Goal: Information Seeking & Learning: Understand process/instructions

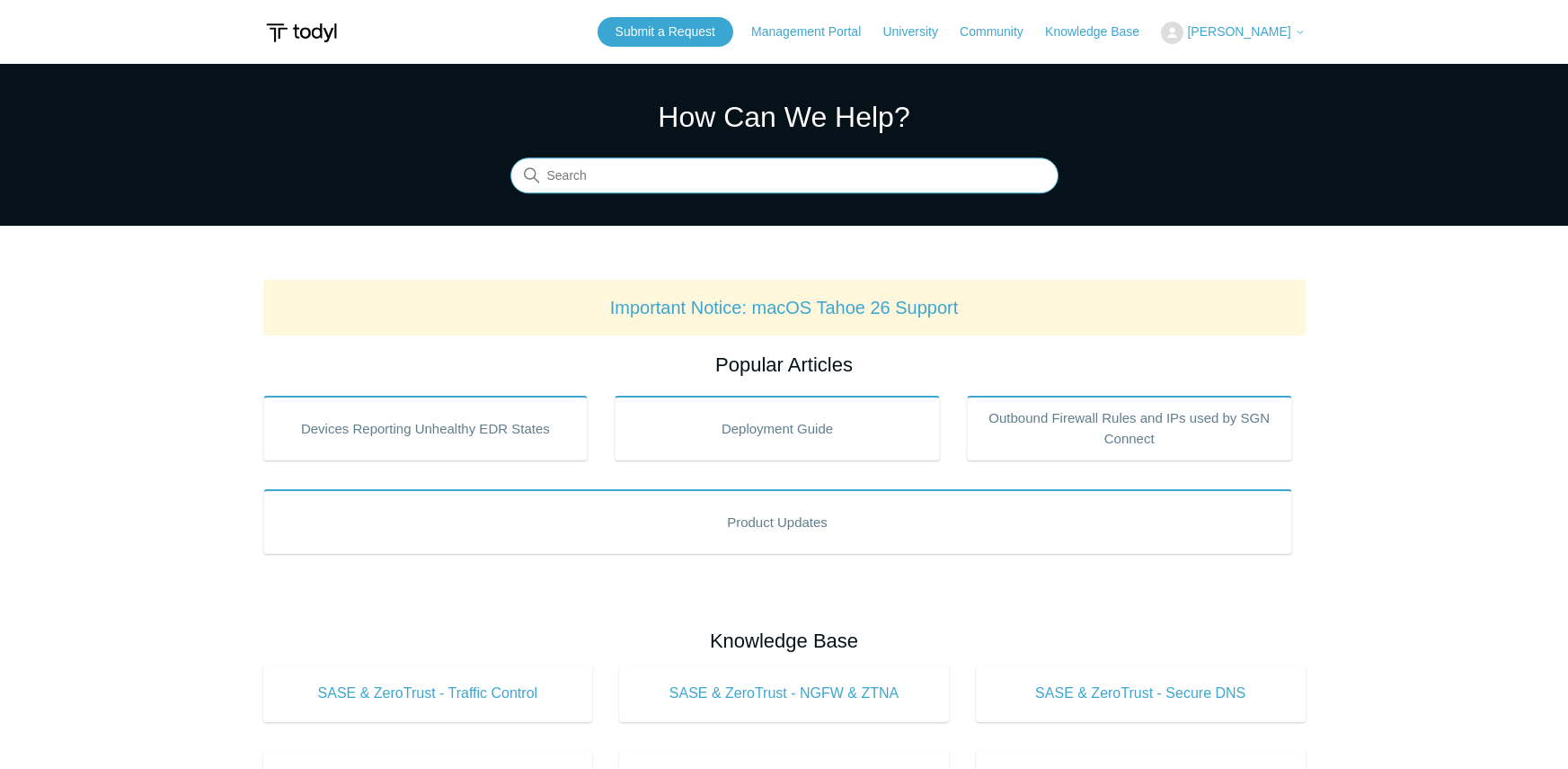
click at [720, 181] on input "Search" at bounding box center [784, 177] width 548 height 36
click at [587, 168] on input "Search" at bounding box center [784, 177] width 548 height 36
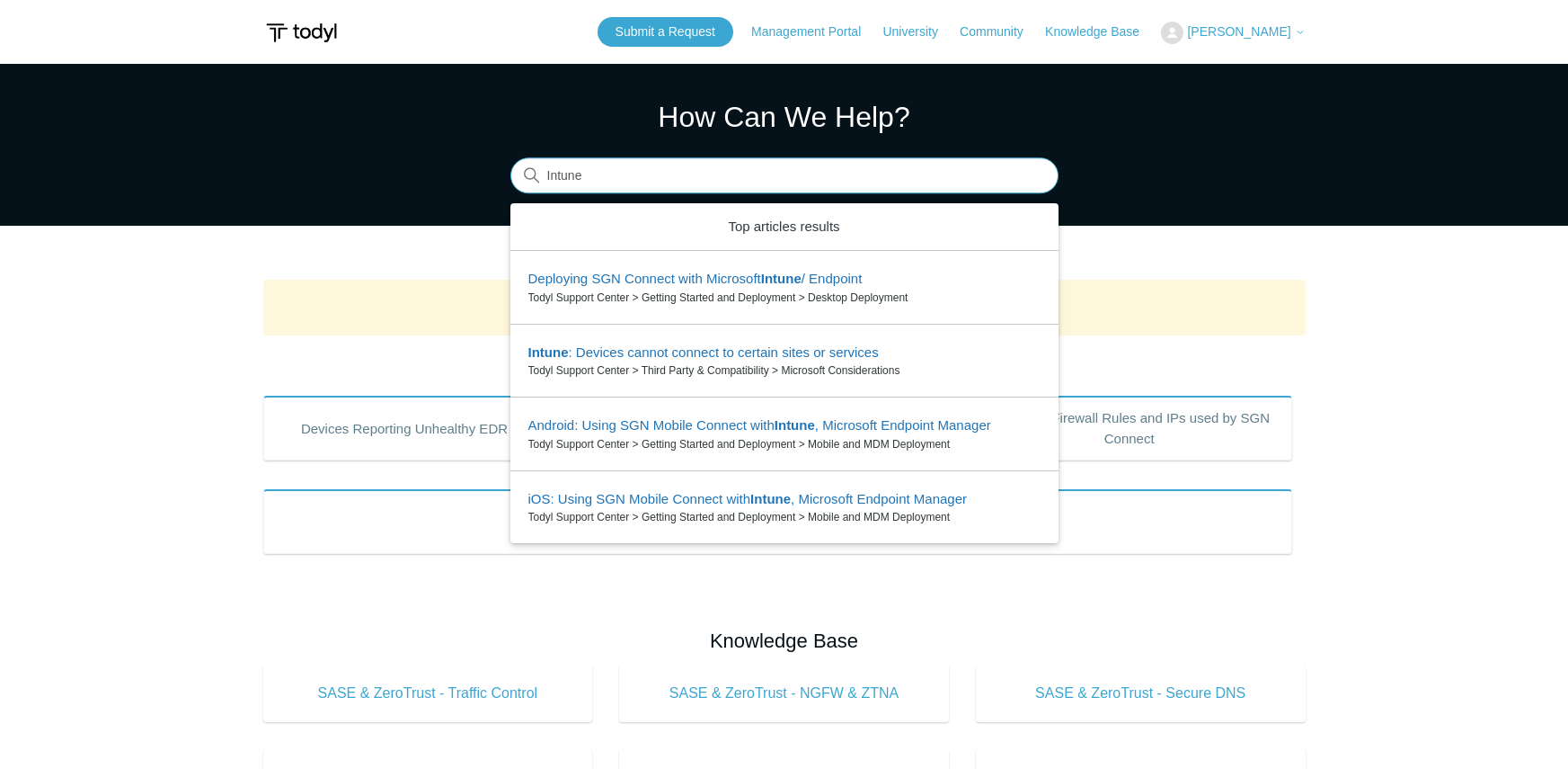
type input "Intune"
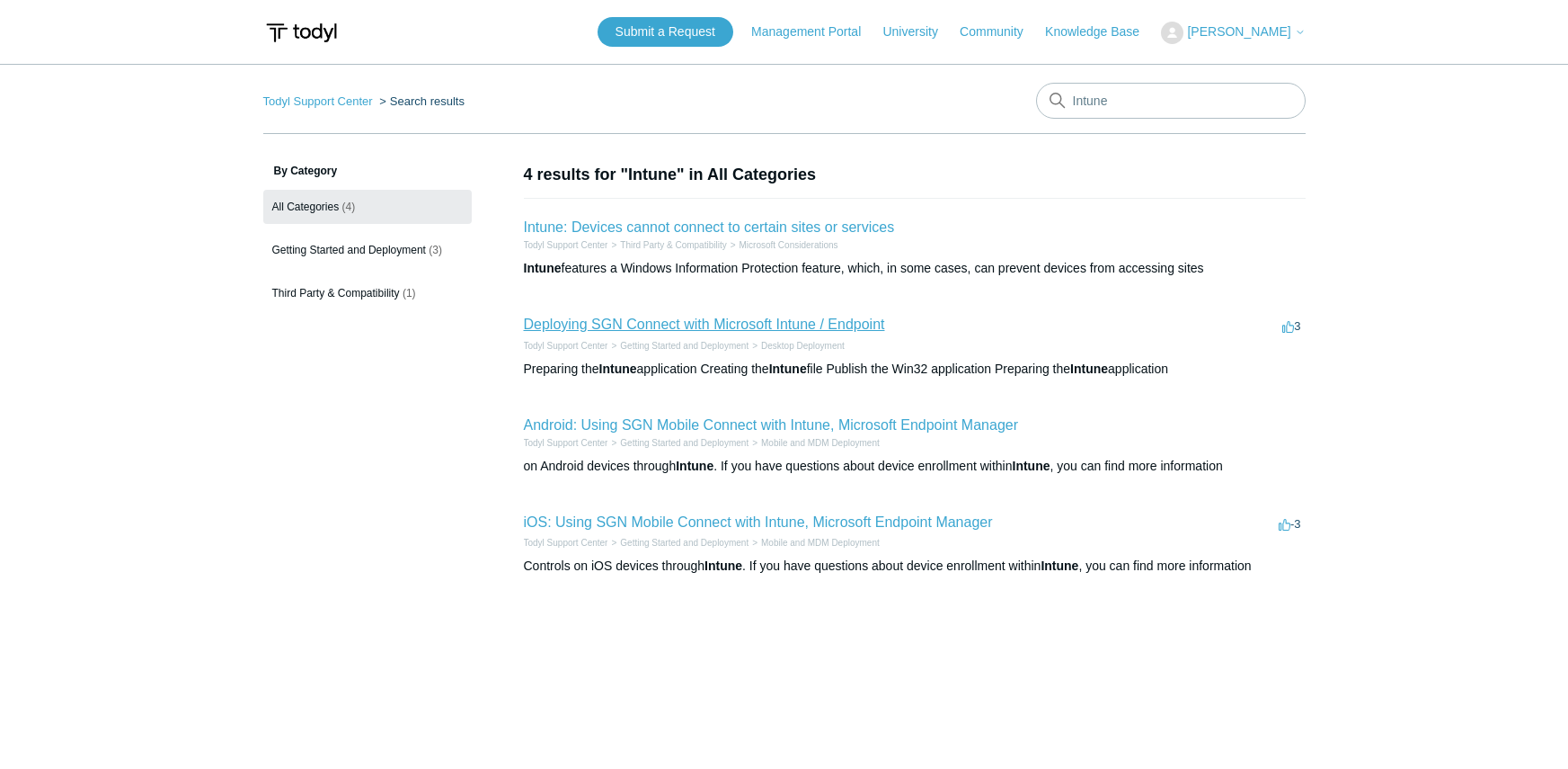
click at [651, 329] on link "Deploying SGN Connect with Microsoft Intune / Endpoint" at bounding box center [704, 324] width 361 height 15
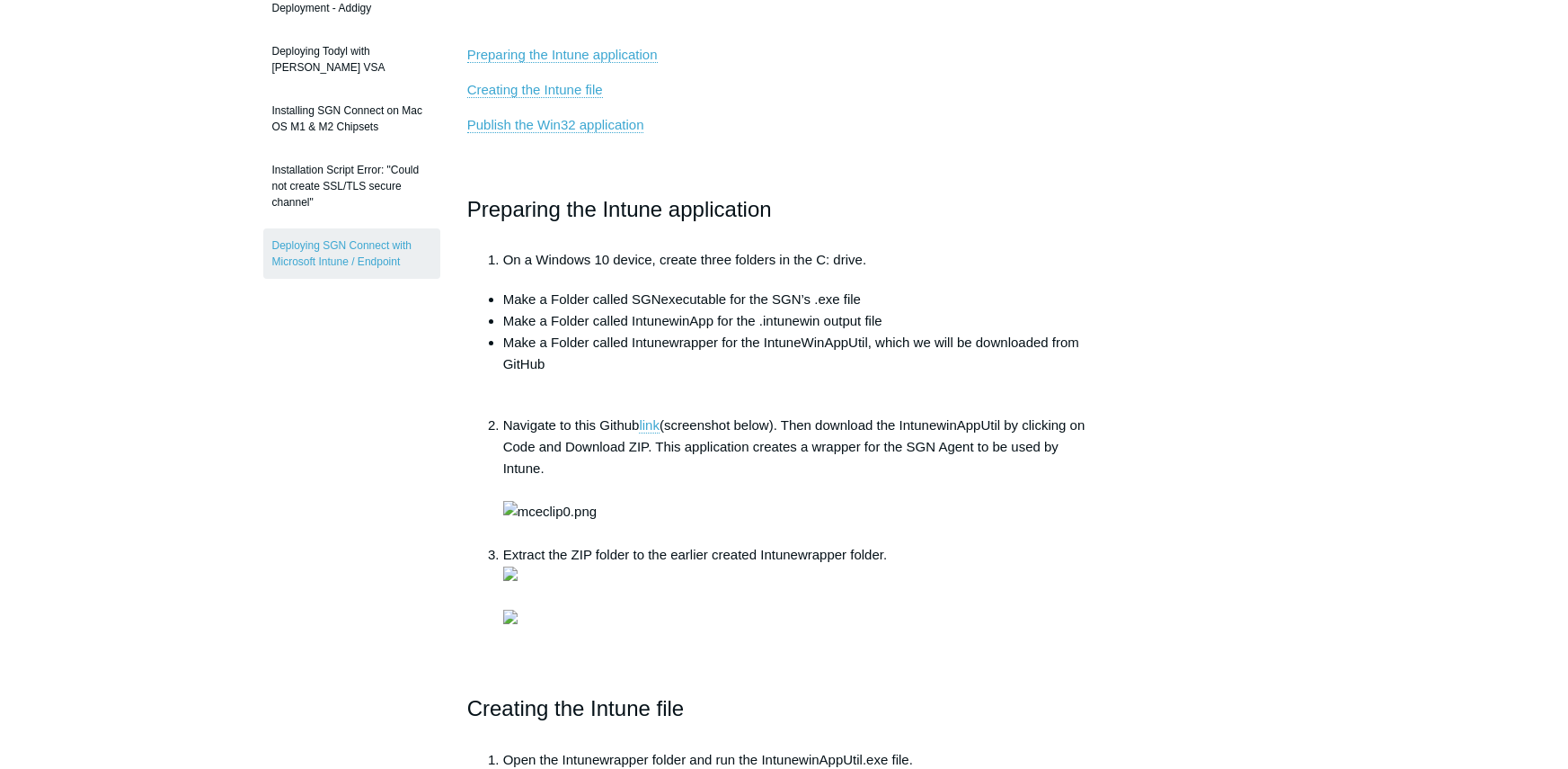
scroll to position [450, 0]
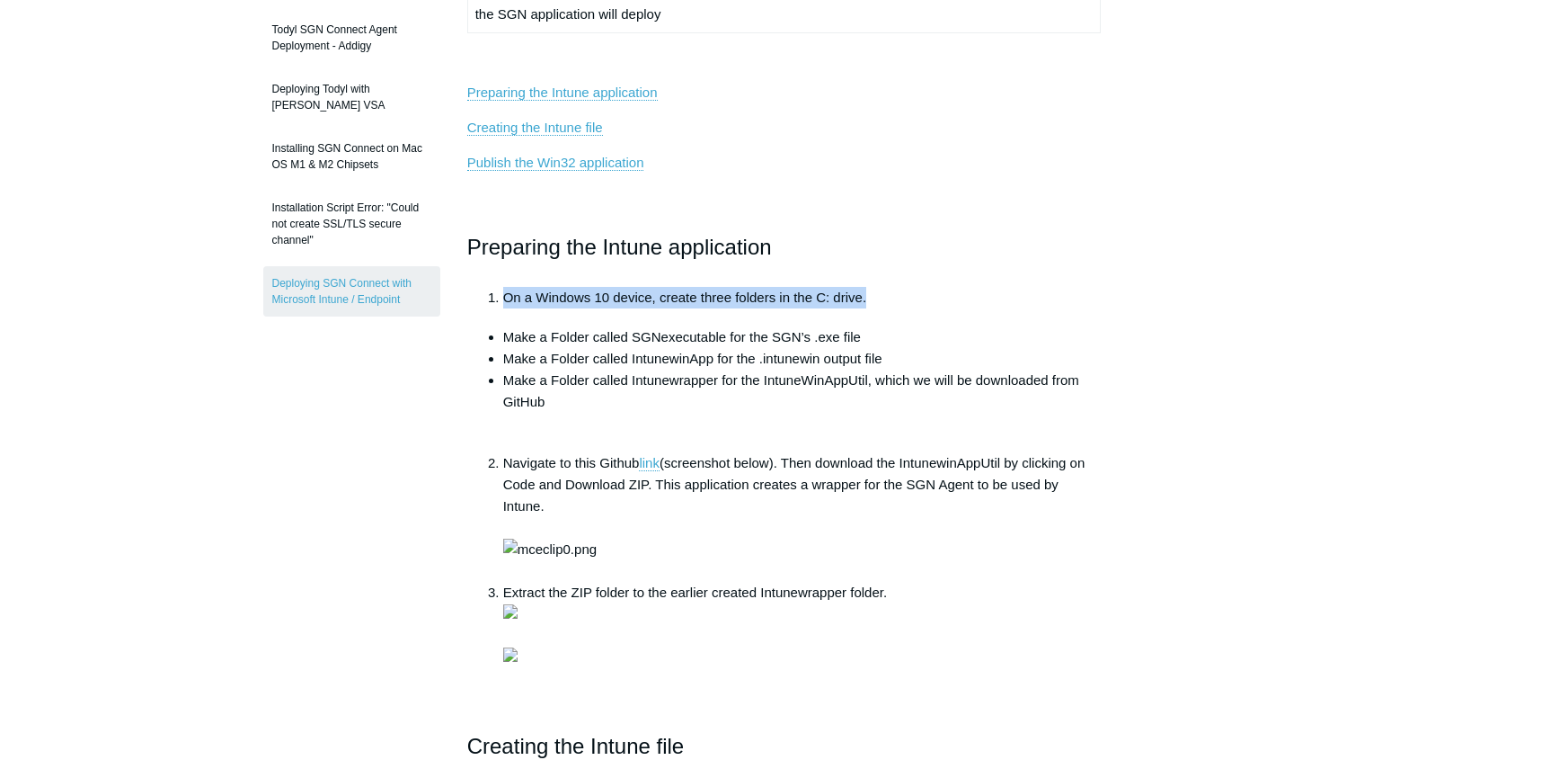
drag, startPoint x: 504, startPoint y: 300, endPoint x: 870, endPoint y: 305, distance: 366.0
click at [870, 305] on li "On a Windows 10 device, create three folders in the C: drive." at bounding box center [802, 298] width 598 height 22
drag, startPoint x: 687, startPoint y: 310, endPoint x: 658, endPoint y: 322, distance: 31.4
click at [634, 335] on li "Make a Folder called SGNexecutable for the SGN’s .exe file" at bounding box center [802, 338] width 598 height 22
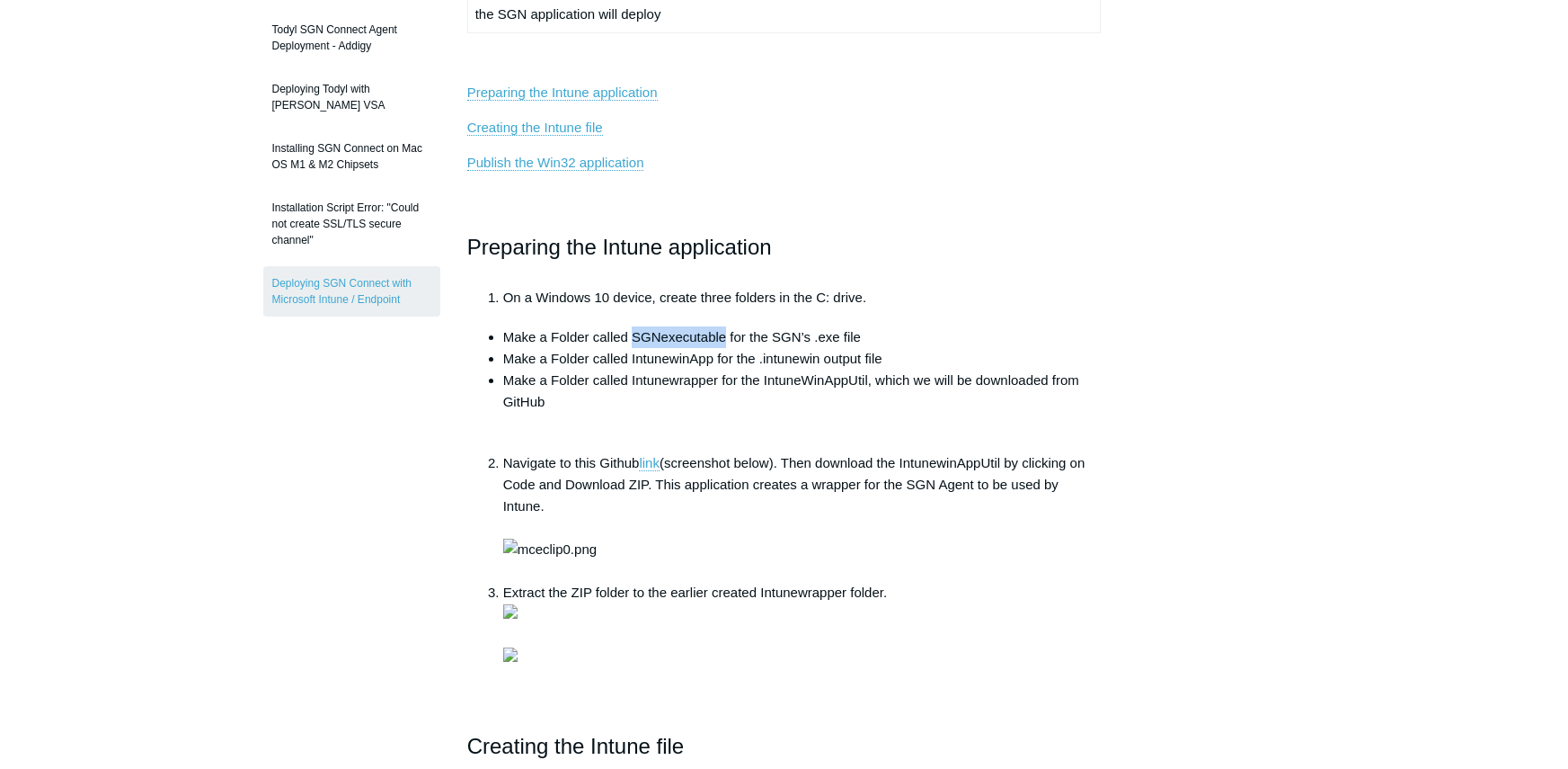
drag, startPoint x: 632, startPoint y: 335, endPoint x: 727, endPoint y: 336, distance: 95.0
click at [727, 336] on li "Make a Folder called SGNexecutable for the SGN’s .exe file" at bounding box center [802, 338] width 598 height 22
copy li "SGNexecutable"
click at [583, 363] on li "Make a Folder called IntunewinApp for the .intunewin output file" at bounding box center [802, 359] width 598 height 22
click at [513, 359] on li "Make a Folder called IntunewinApp for the .intunewin output file" at bounding box center [802, 359] width 598 height 22
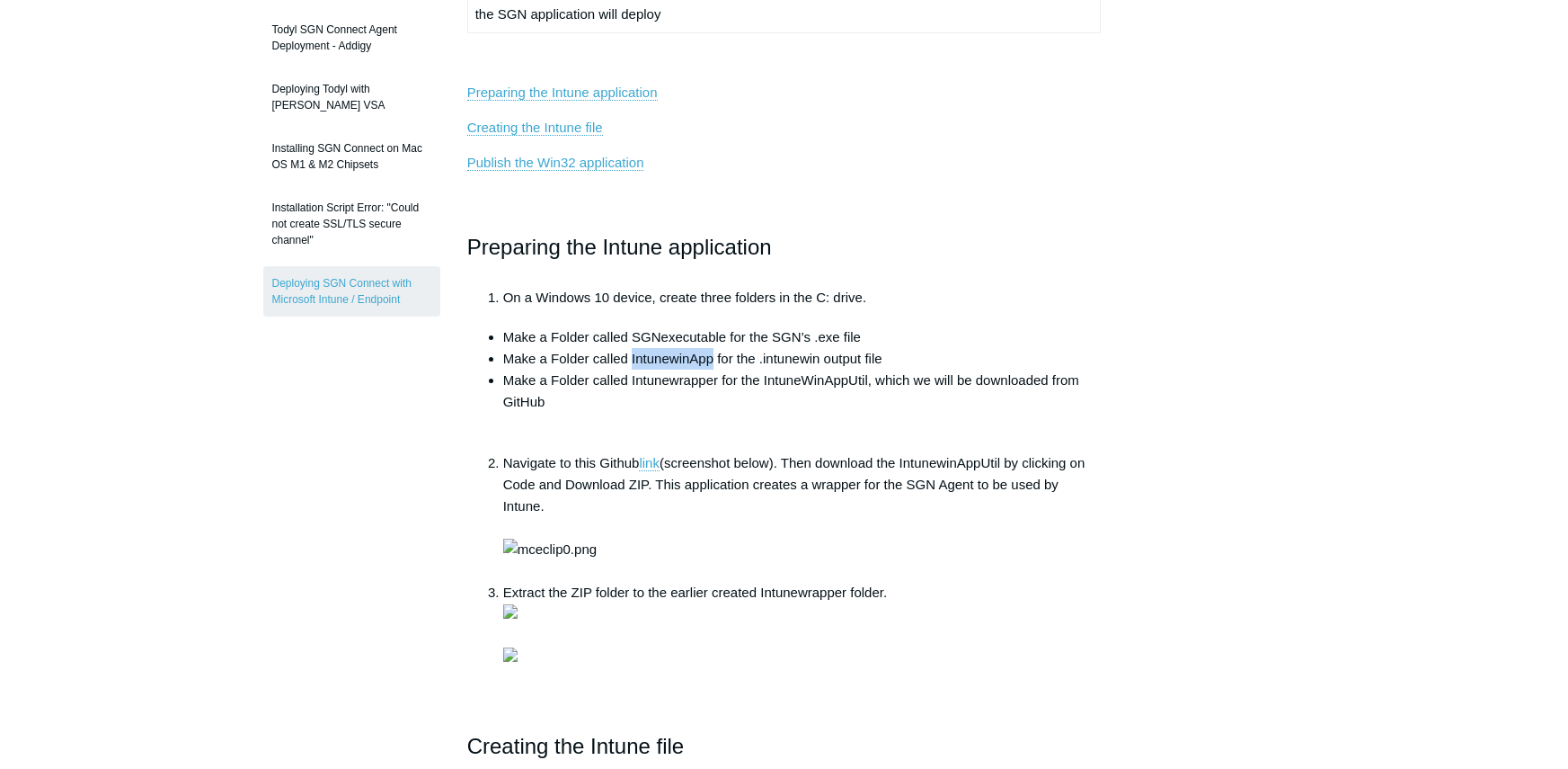
drag, startPoint x: 631, startPoint y: 359, endPoint x: 711, endPoint y: 360, distance: 80.0
click at [711, 360] on li "Make a Folder called IntunewinApp for the .intunewin output file" at bounding box center [802, 359] width 598 height 22
copy li "IntunewinApp"
click at [670, 380] on li "Make a Folder called Intunewrapper for the IntuneWinAppUtil, which we will be d…" at bounding box center [802, 401] width 598 height 65
drag, startPoint x: 632, startPoint y: 381, endPoint x: 718, endPoint y: 381, distance: 86.0
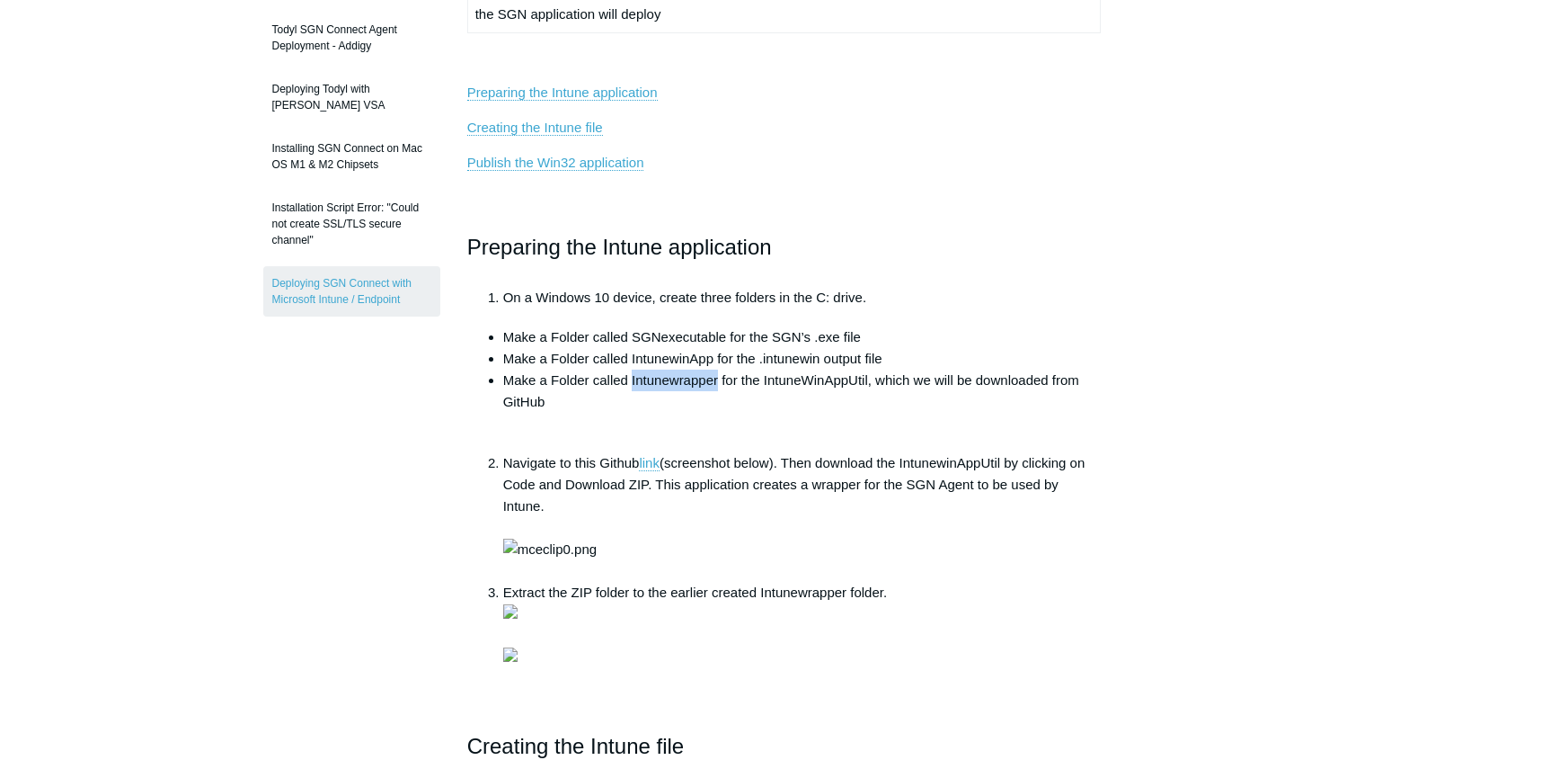
click at [718, 381] on li "Make a Folder called Intunewrapper for the IntuneWinAppUtil, which we will be d…" at bounding box center [802, 401] width 598 height 65
copy li "Intunewrapper"
click at [769, 420] on li "Make a Folder called Intunewrapper for the IntuneWinAppUtil, which we will be d…" at bounding box center [802, 401] width 598 height 65
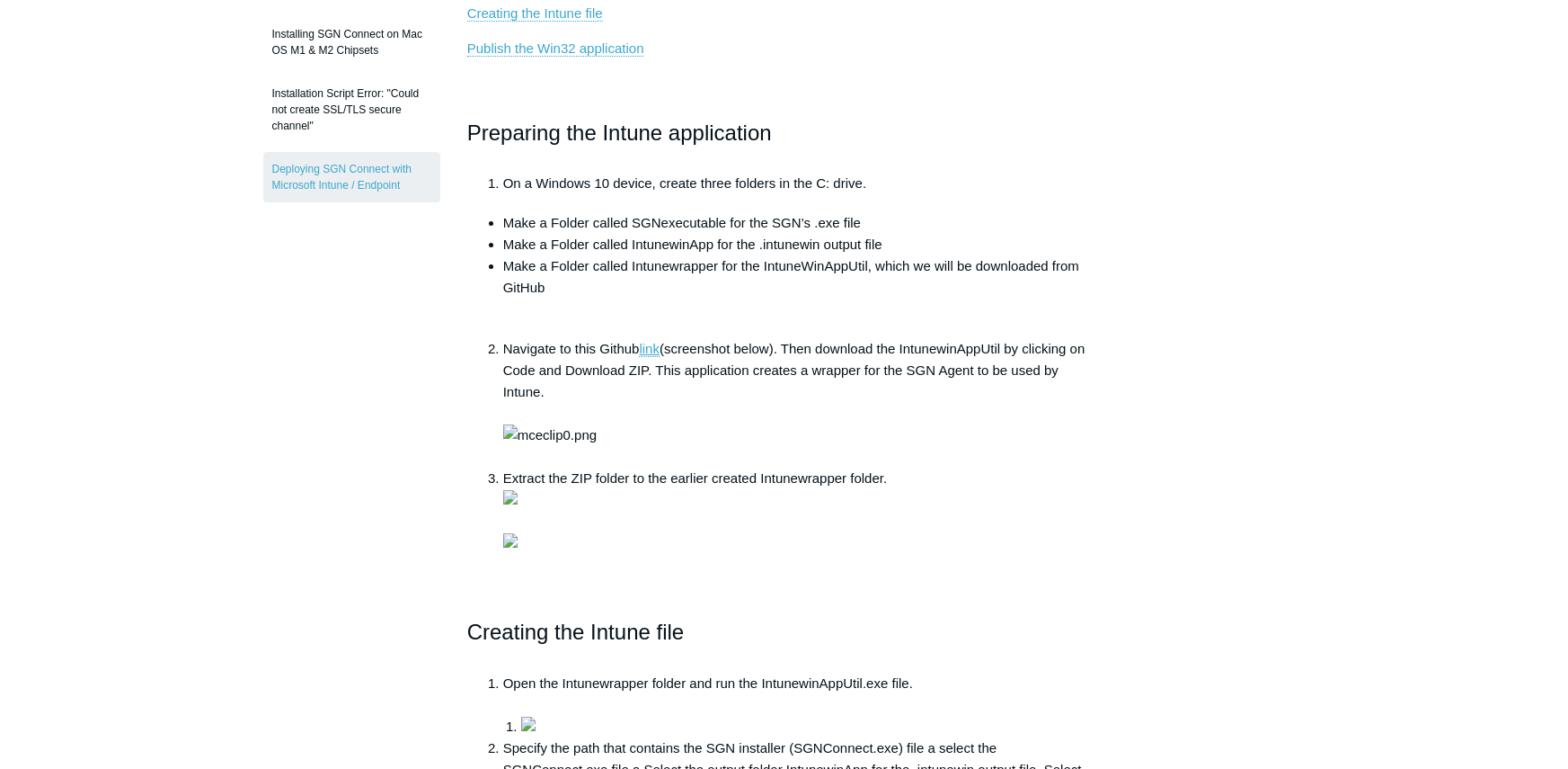
scroll to position [540, 0]
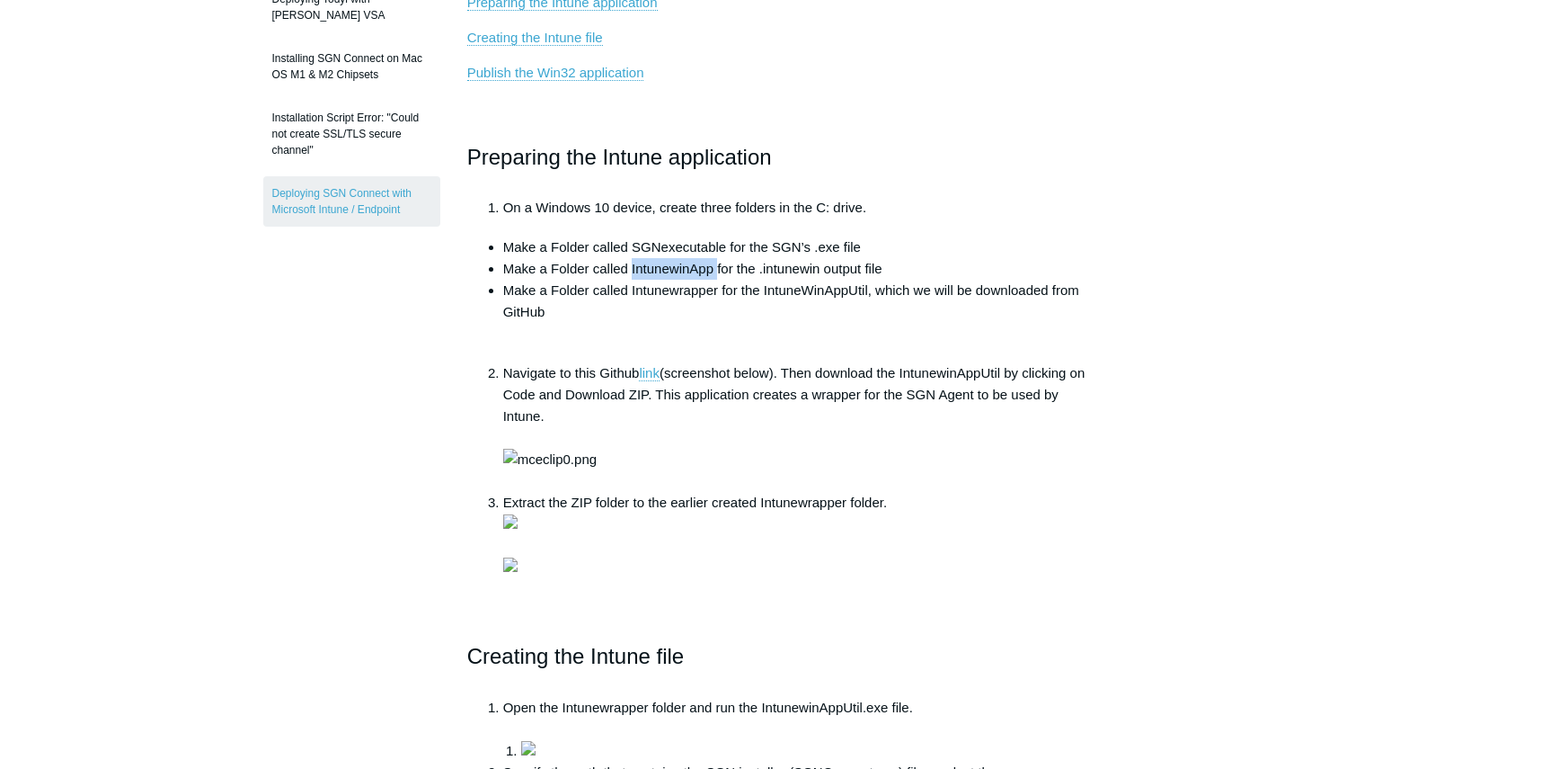
drag, startPoint x: 632, startPoint y: 268, endPoint x: 716, endPoint y: 268, distance: 84.0
click at [716, 268] on li "Make a Folder called IntunewinApp for the .intunewin output file" at bounding box center [802, 269] width 598 height 22
click at [657, 319] on li "Make a Folder called Intunewrapper for the IntuneWinAppUtil, which we will be d…" at bounding box center [802, 311] width 598 height 65
click at [626, 329] on li "Make a Folder called Intunewrapper for the IntuneWinAppUtil, which we will be d…" at bounding box center [802, 311] width 598 height 65
drag, startPoint x: 286, startPoint y: 524, endPoint x: 376, endPoint y: 584, distance: 108.2
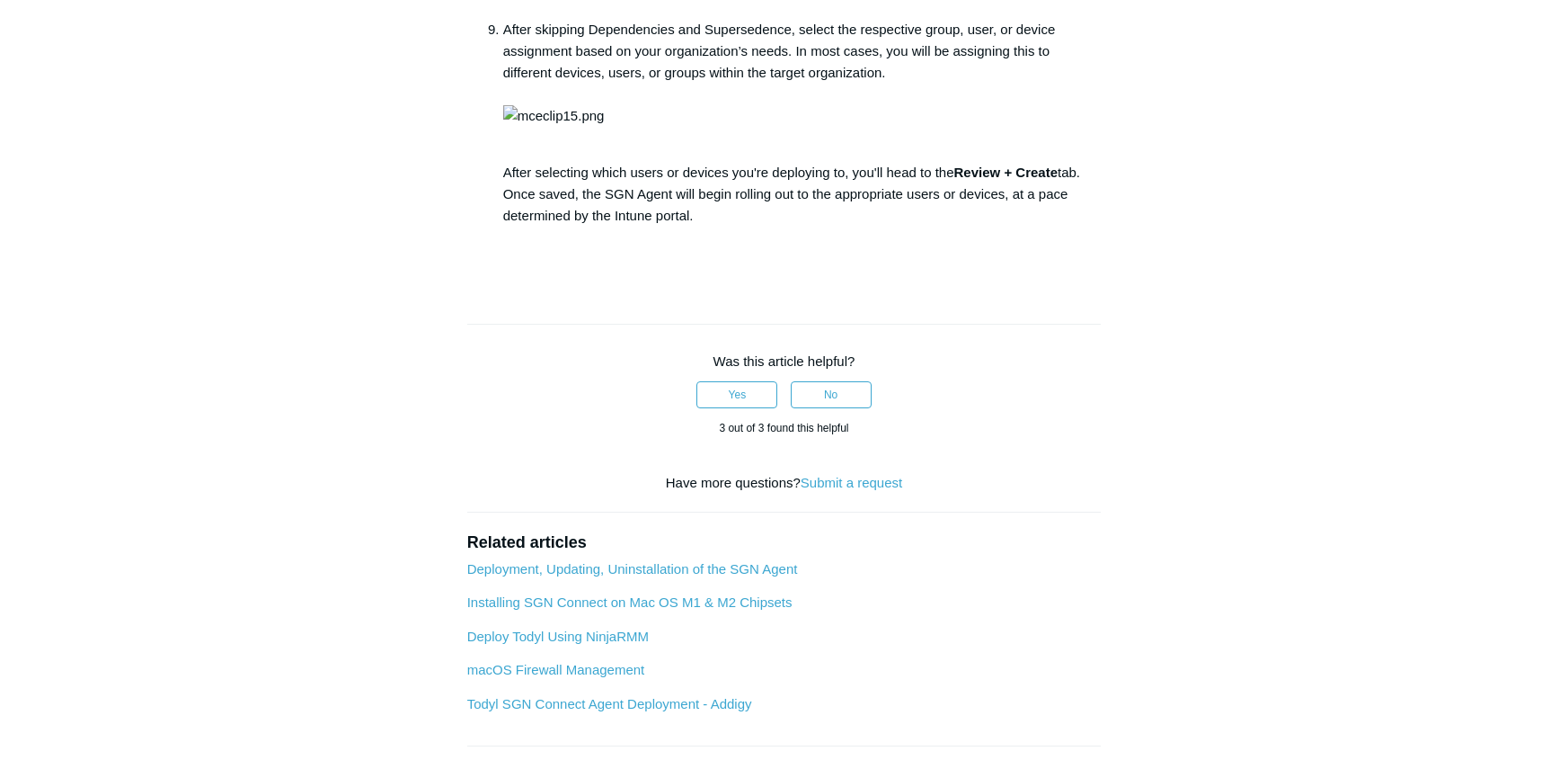
scroll to position [2697, 0]
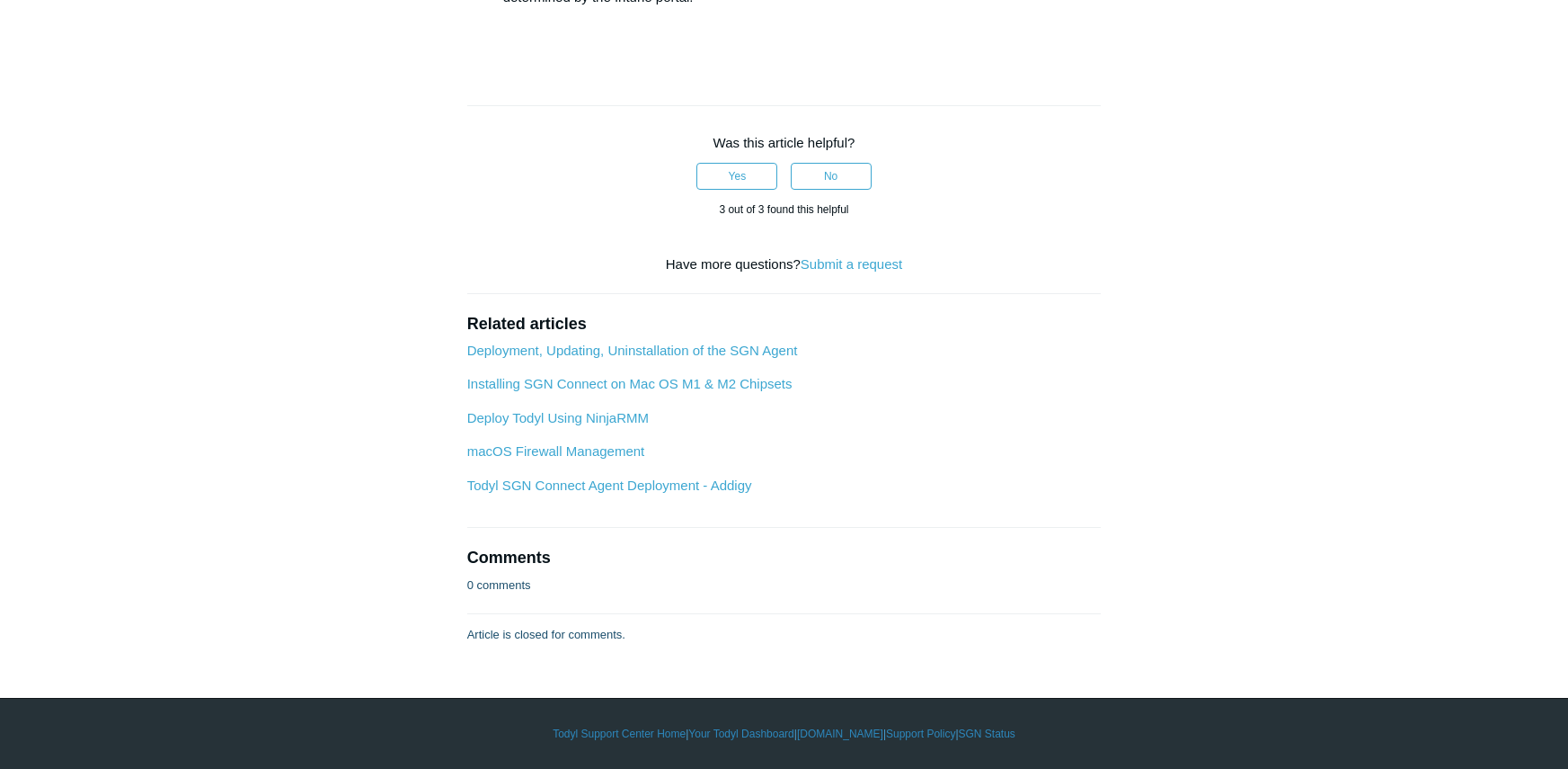
scroll to position [3326, 0]
drag, startPoint x: 588, startPoint y: 347, endPoint x: 696, endPoint y: 348, distance: 108.0
drag, startPoint x: 585, startPoint y: 347, endPoint x: 649, endPoint y: 347, distance: 64.0
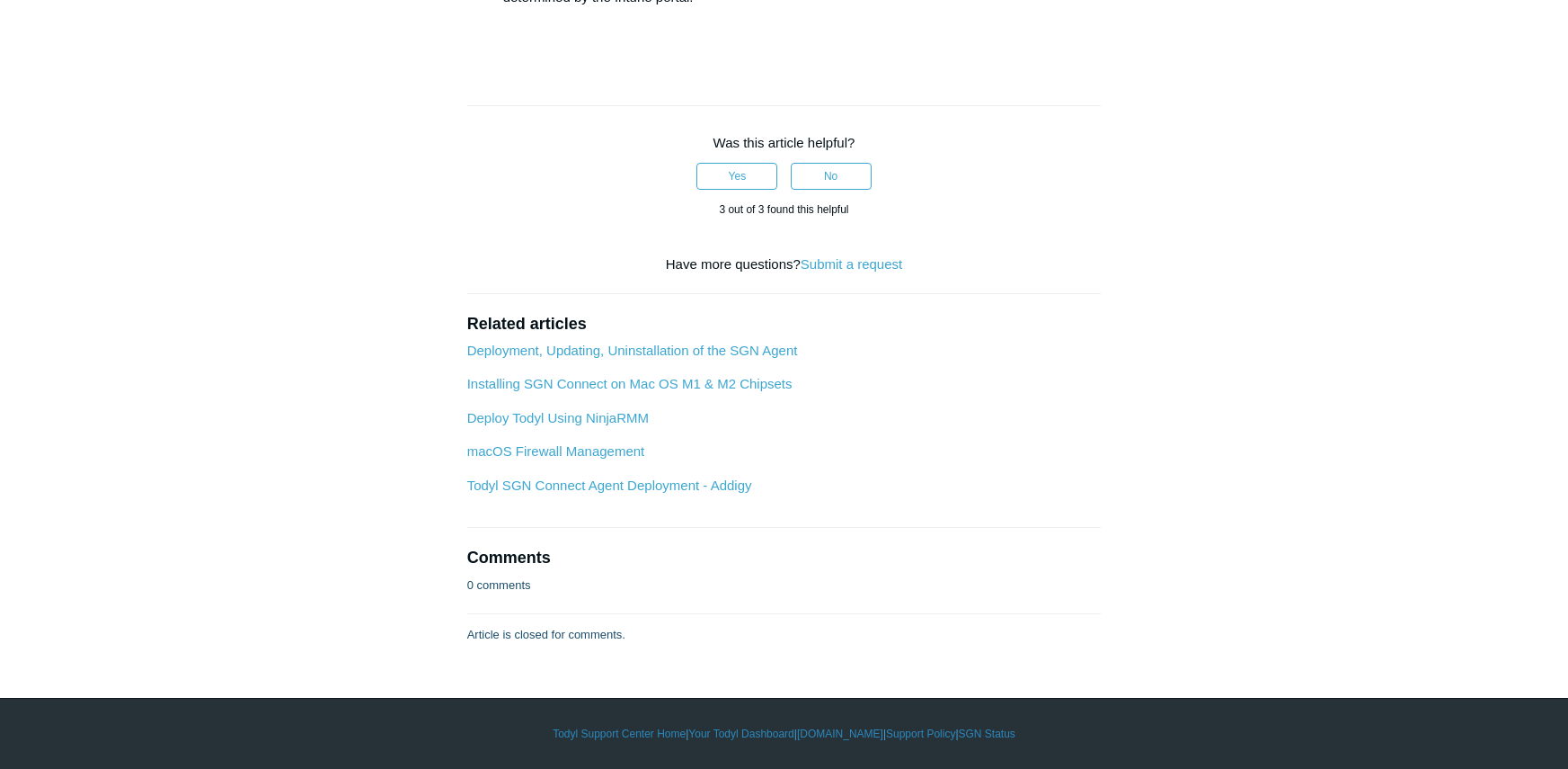
copy li "Todyl Inc"
drag, startPoint x: 631, startPoint y: 294, endPoint x: 1116, endPoint y: 294, distance: 485.0
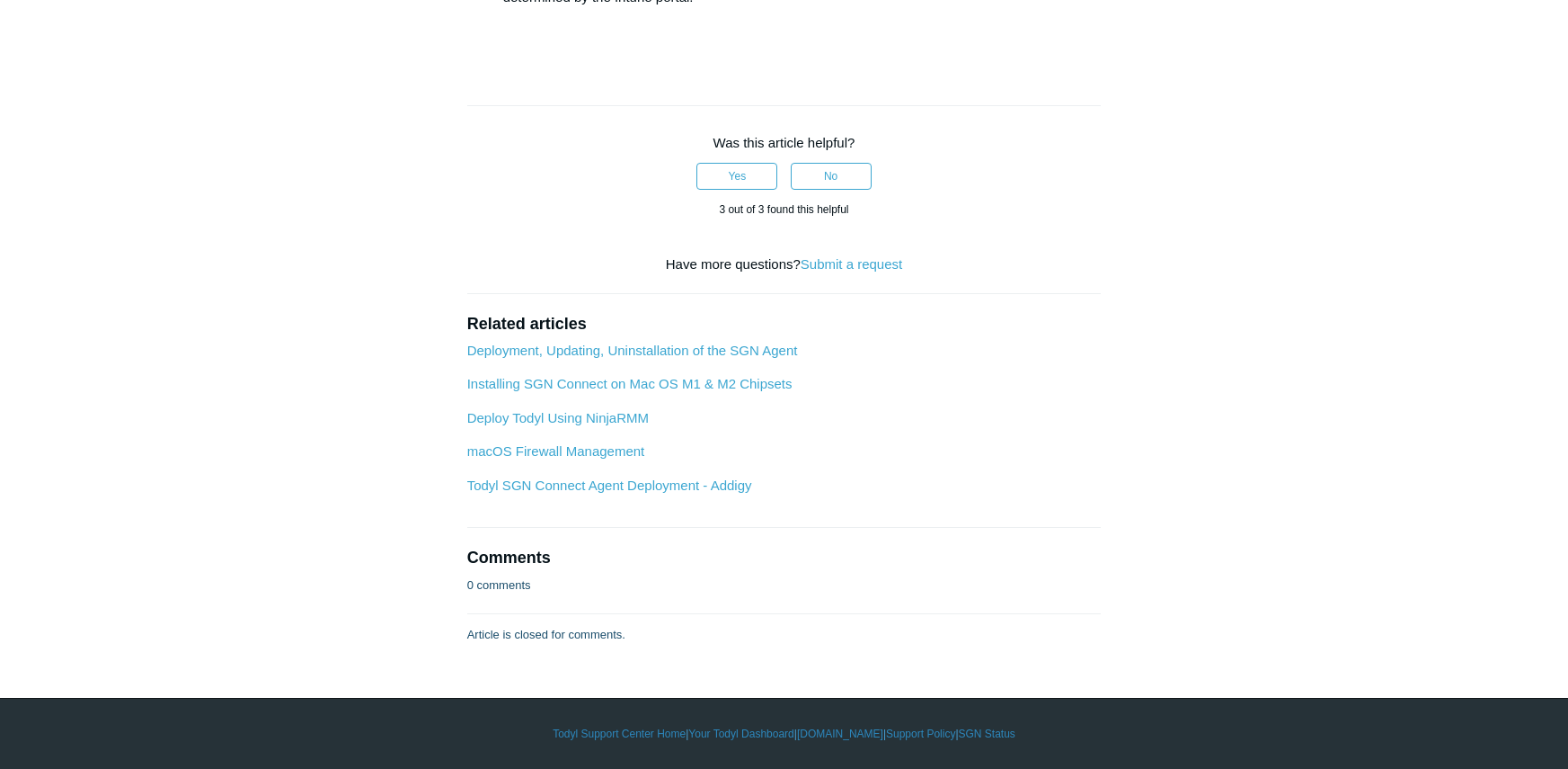
drag, startPoint x: 632, startPoint y: 297, endPoint x: 1089, endPoint y: 301, distance: 457.0
copy li "SGNConnect_5.x.x.exe /silent /deployKey YourTenantDeployKeyGoesHere"
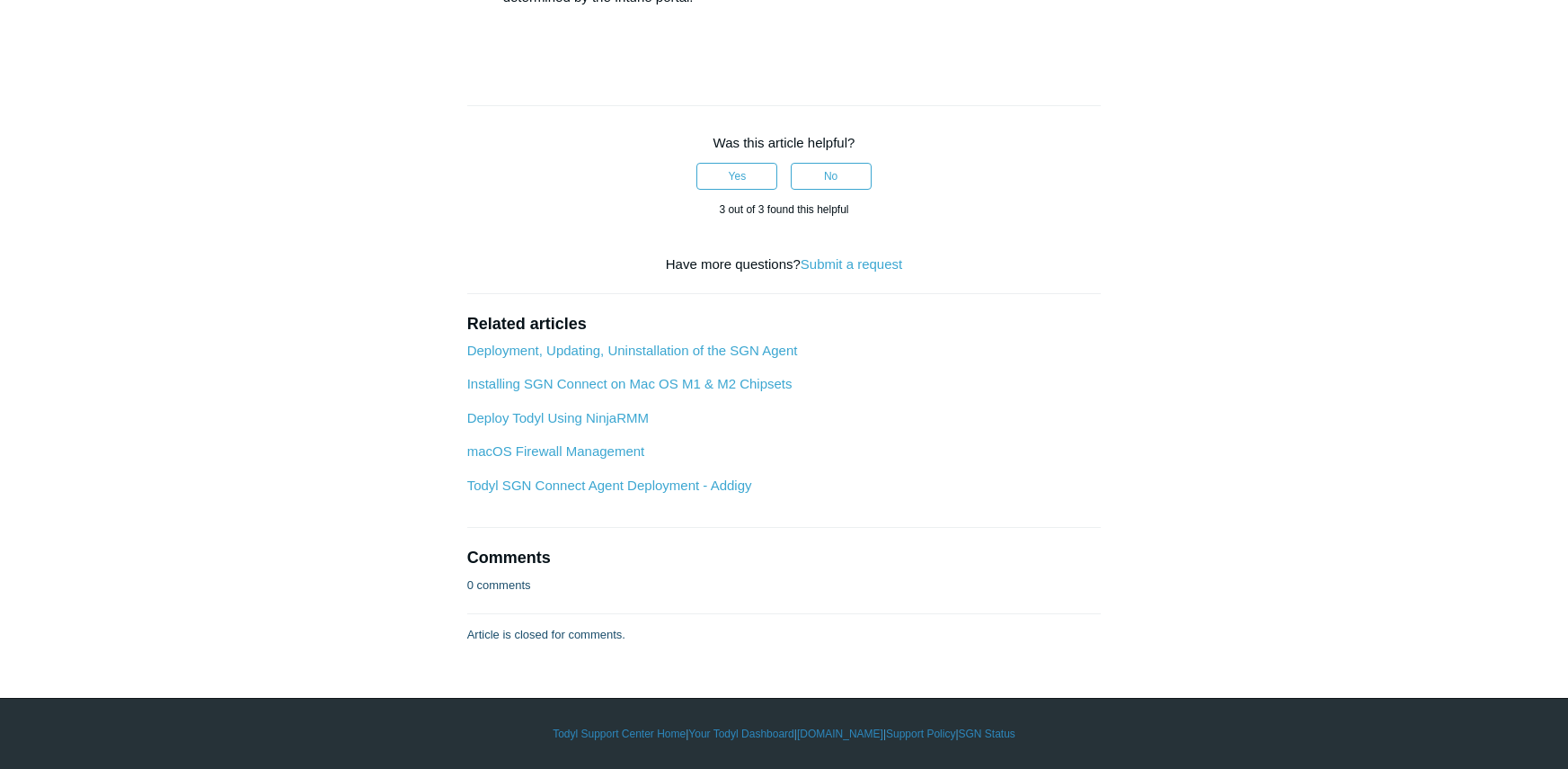
drag, startPoint x: 647, startPoint y: 316, endPoint x: 952, endPoint y: 320, distance: 305.0
copy li "C:\Program Files\SGN Connect\uninstall.exe /silent"
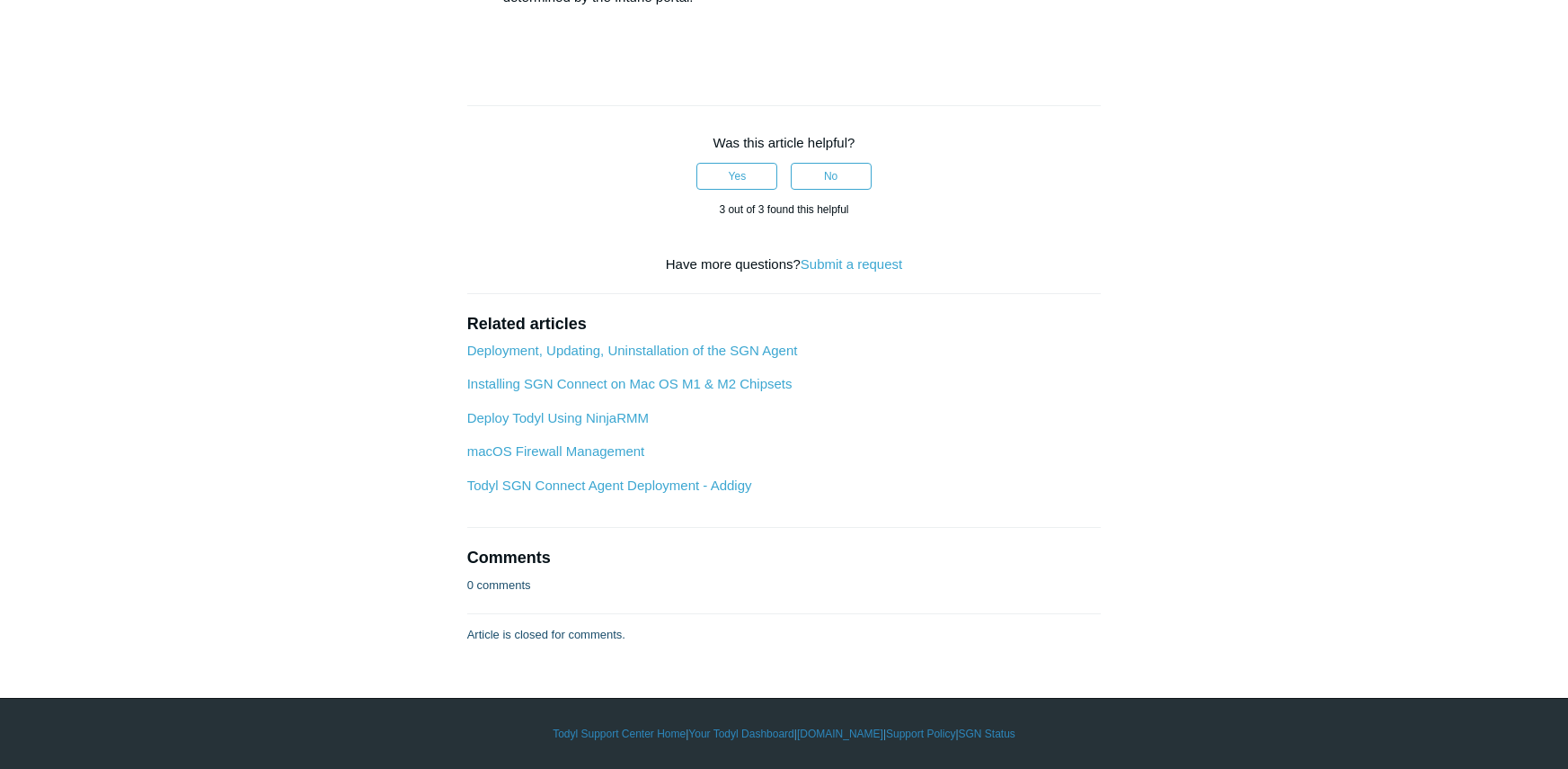
scroll to position [4944, 0]
drag, startPoint x: 559, startPoint y: 174, endPoint x: 797, endPoint y: 174, distance: 238.0
copy li "C:\Program Files\SGN Connect\Current"
drag, startPoint x: 608, startPoint y: 200, endPoint x: 718, endPoint y: 199, distance: 110.0
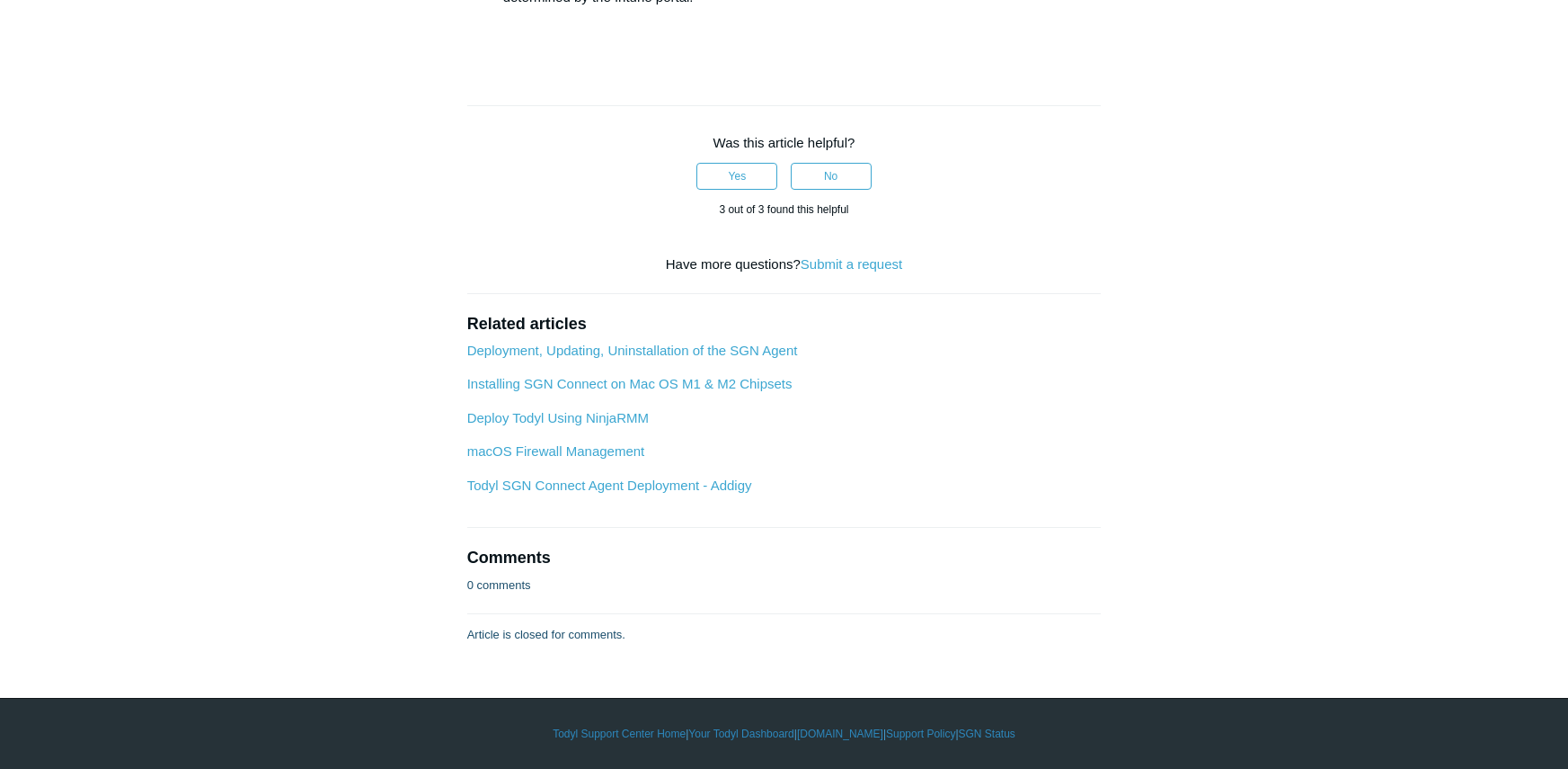
copy li "sgnconnect.exe"
drag, startPoint x: 608, startPoint y: 478, endPoint x: 627, endPoint y: 478, distance: 19.0
